Goal: Task Accomplishment & Management: Manage account settings

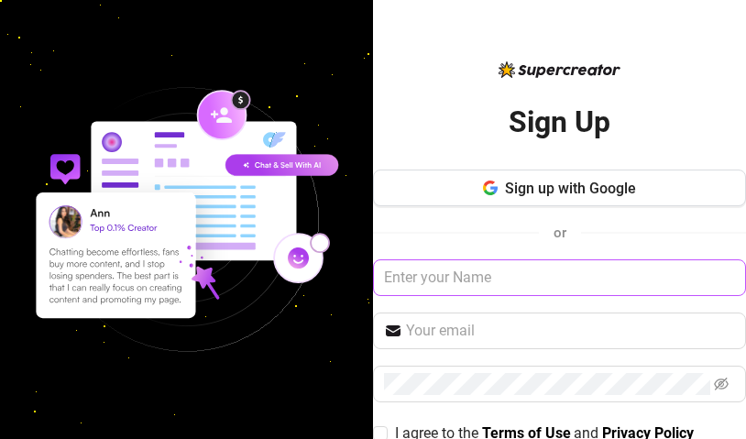
scroll to position [100, 0]
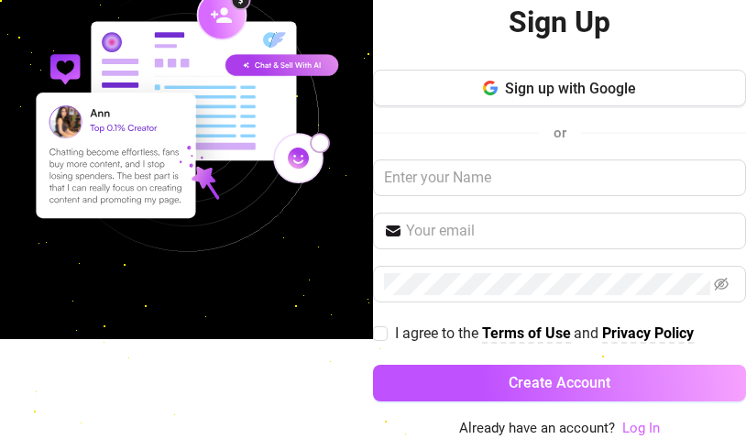
click at [631, 420] on link "Log In" at bounding box center [641, 428] width 38 height 16
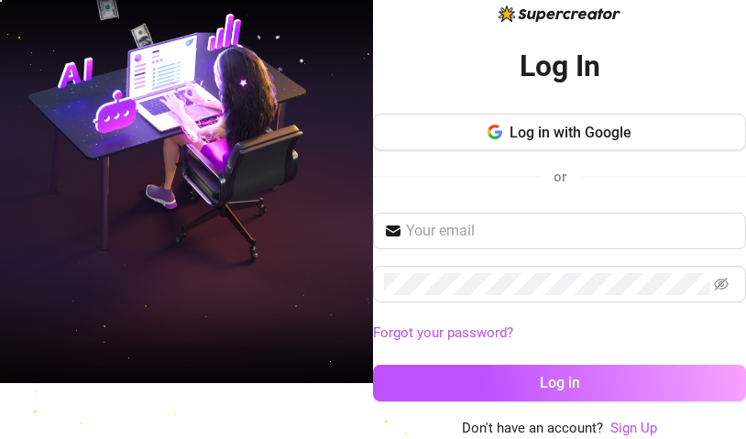
scroll to position [53, 0]
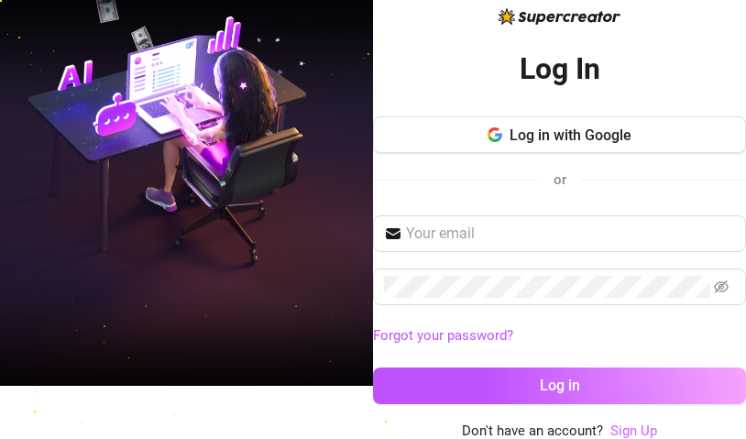
click at [620, 430] on link "Sign Up" at bounding box center [633, 431] width 47 height 16
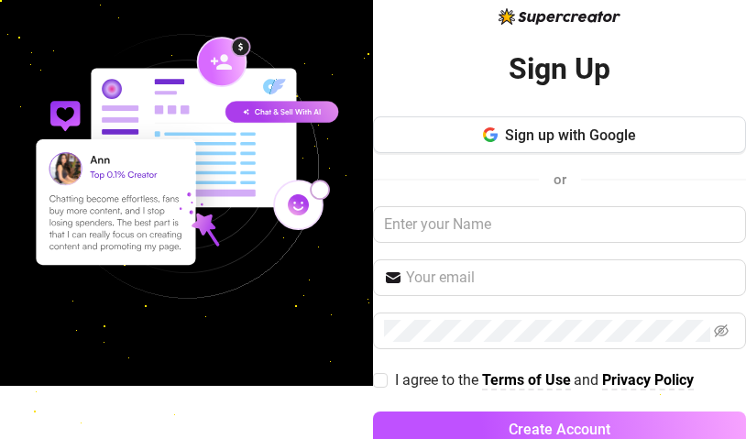
scroll to position [100, 0]
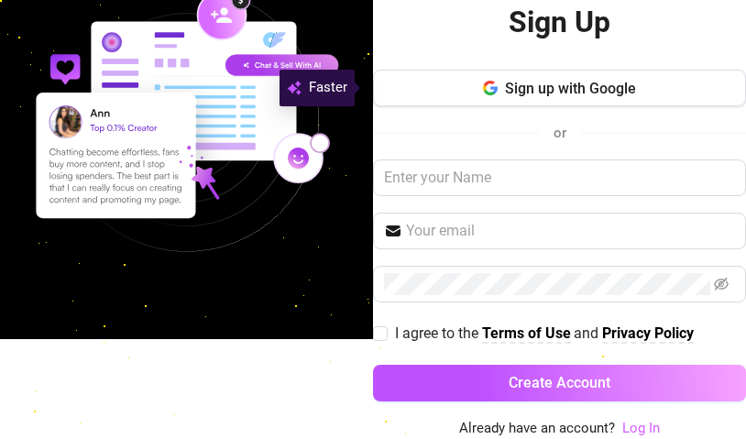
click at [622, 431] on link "Log In" at bounding box center [641, 428] width 38 height 16
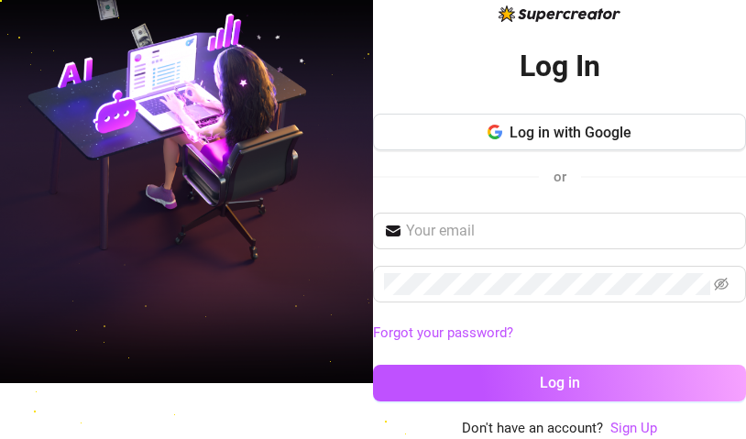
scroll to position [53, 0]
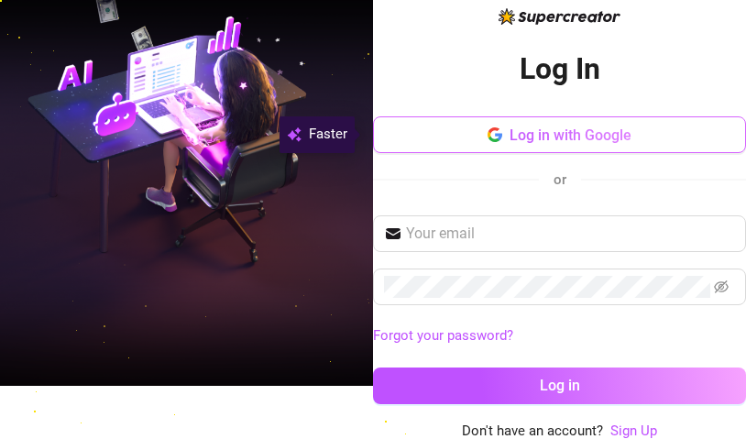
click at [605, 137] on span "Log in with Google" at bounding box center [571, 134] width 122 height 17
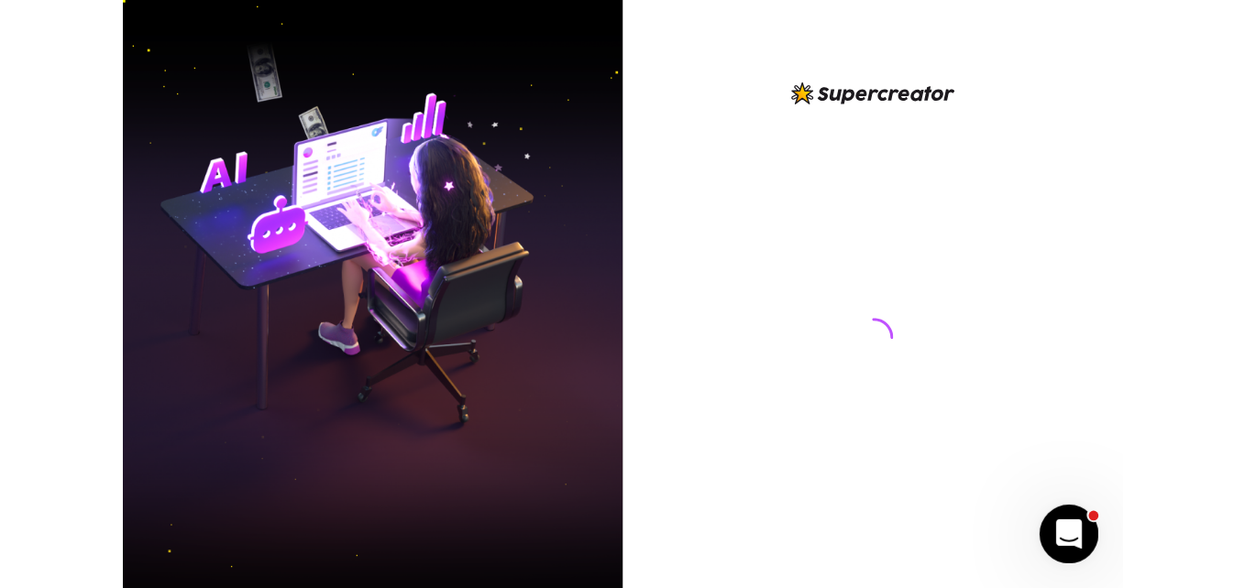
scroll to position [0, 0]
